Goal: Check status

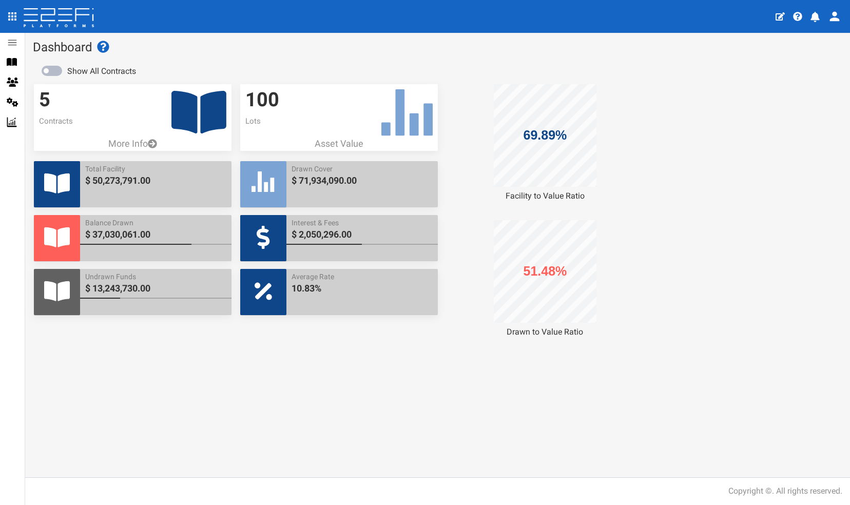
click at [192, 111] on icon at bounding box center [198, 112] width 55 height 43
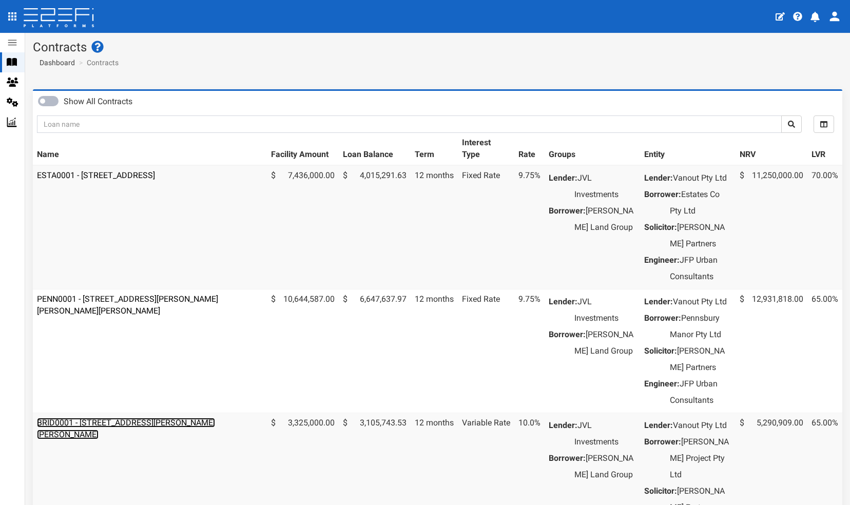
click at [115, 439] on link "BRID0001 - [STREET_ADDRESS][PERSON_NAME][PERSON_NAME]" at bounding box center [126, 429] width 178 height 22
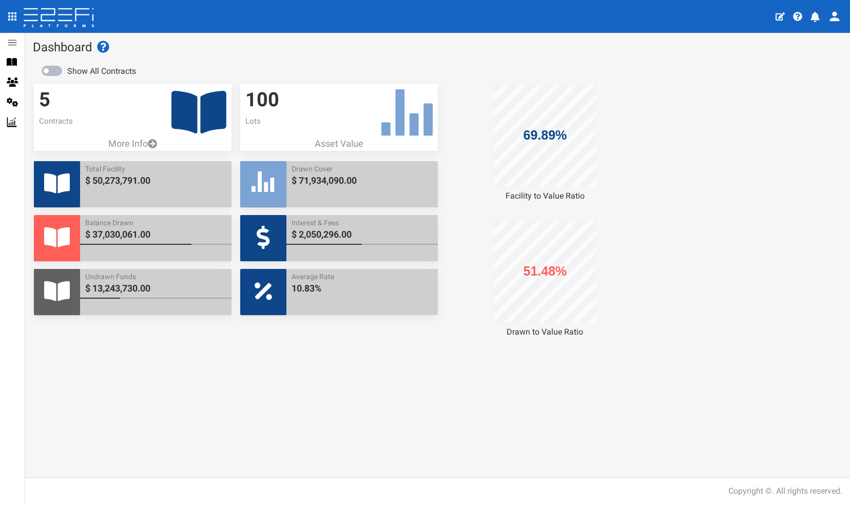
click at [186, 105] on icon at bounding box center [198, 112] width 55 height 43
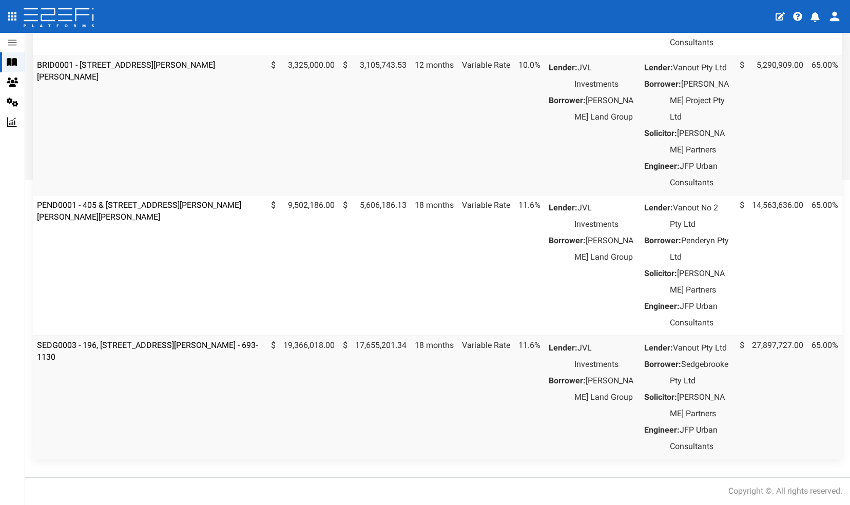
scroll to position [5, 0]
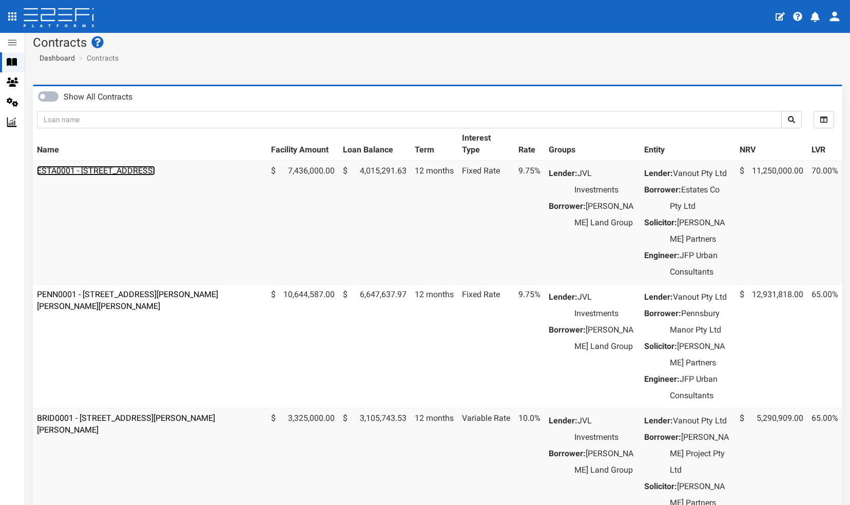
click at [103, 170] on link "ESTA0001 - [STREET_ADDRESS]" at bounding box center [96, 171] width 118 height 10
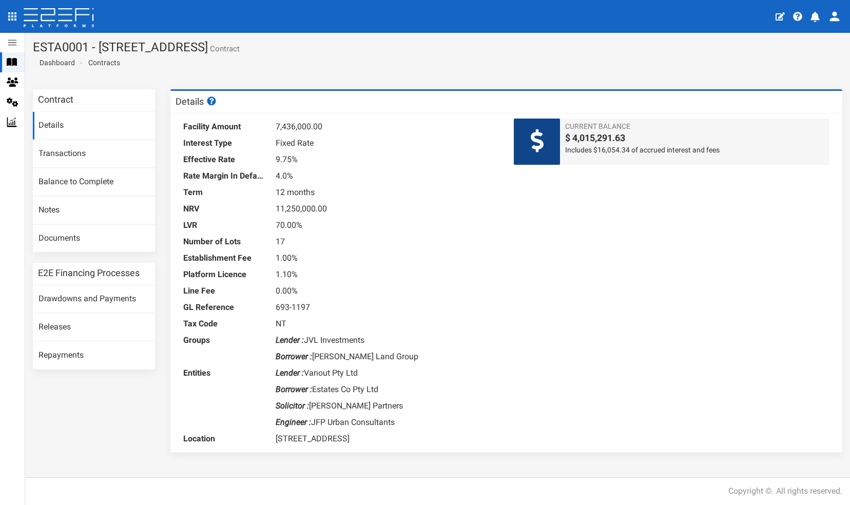
click at [602, 164] on div "Current Balance $ 4,015,291.63 Includes $16,054.34 of accrued interest and fees" at bounding box center [672, 142] width 316 height 46
